Goal: Find contact information: Find contact information

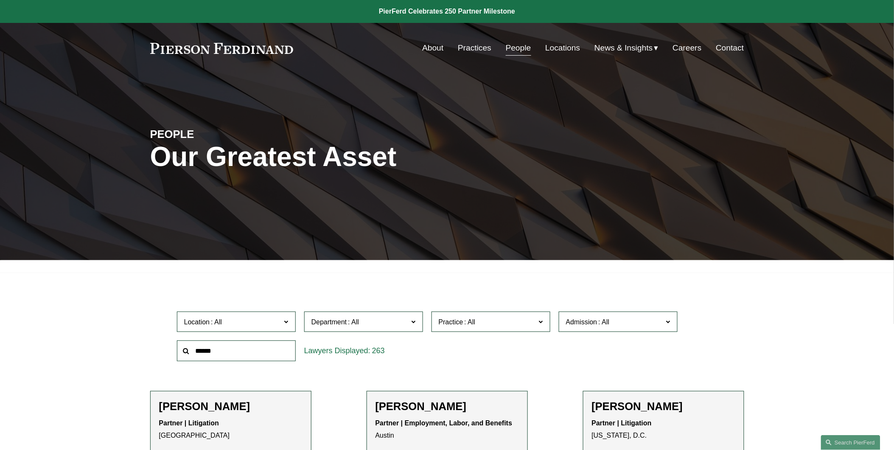
click at [559, 49] on link "Locations" at bounding box center [562, 48] width 35 height 16
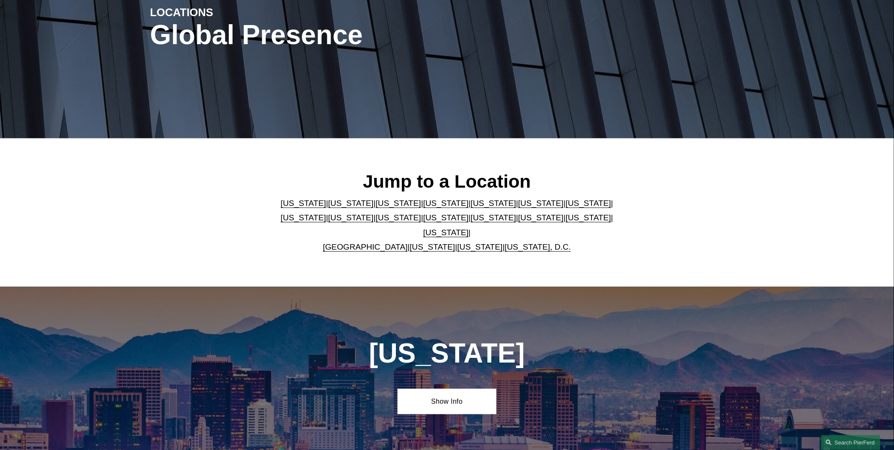
scroll to position [126, 0]
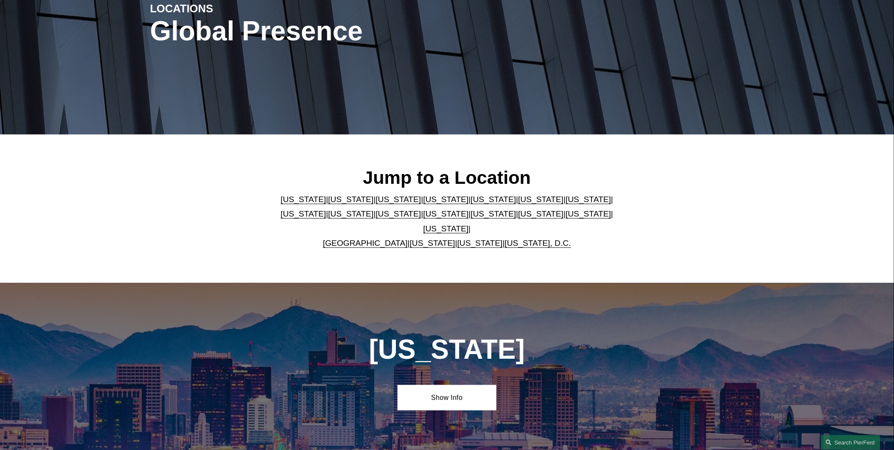
click at [423, 218] on link "[US_STATE]" at bounding box center [445, 213] width 45 height 9
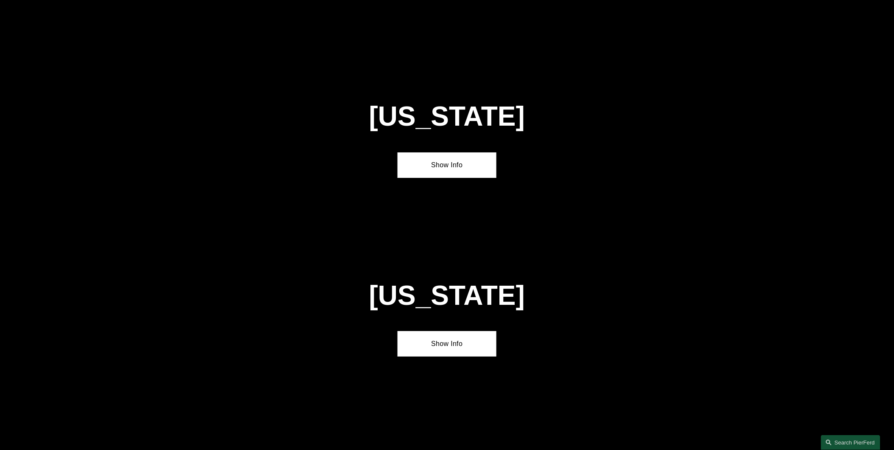
scroll to position [2195, 0]
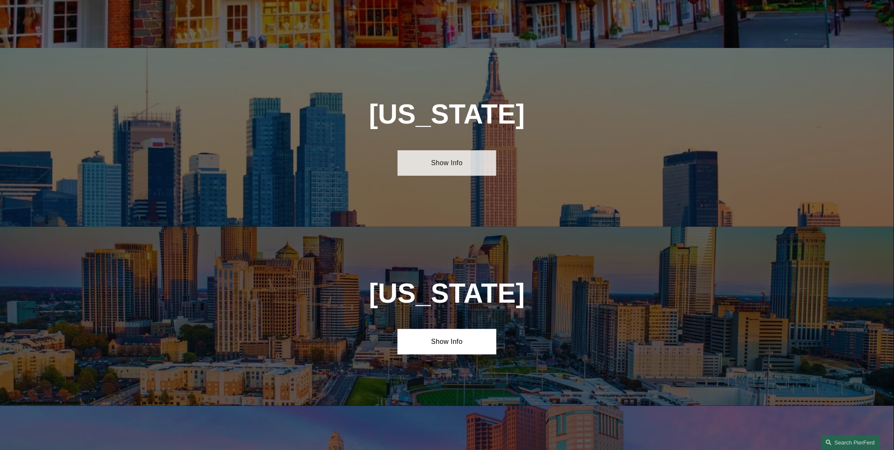
click at [434, 150] on link "Show Info" at bounding box center [446, 162] width 99 height 25
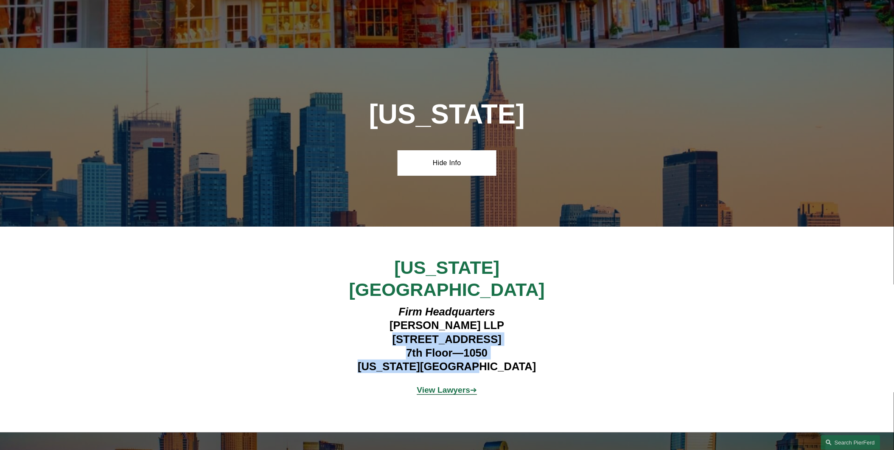
drag, startPoint x: 372, startPoint y: 270, endPoint x: 515, endPoint y: 296, distance: 145.6
click at [515, 304] on h4 "Firm Headquarters [PERSON_NAME] LLP [STREET_ADDRESS][US_STATE]" at bounding box center [446, 338] width 247 height 69
copy h4 "[STREET_ADDRESS][US_STATE]"
